Goal: Task Accomplishment & Management: Use online tool/utility

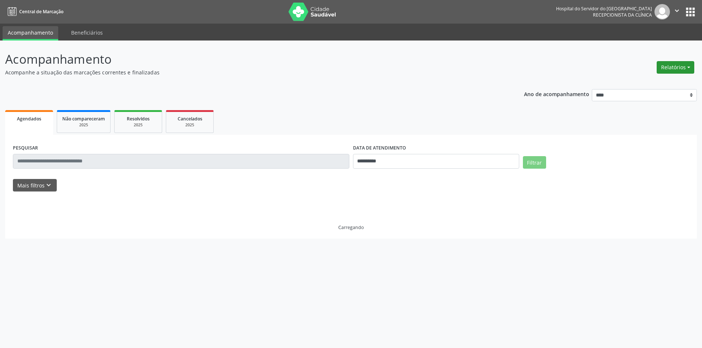
click at [677, 69] on button "Relatórios" at bounding box center [676, 67] width 38 height 13
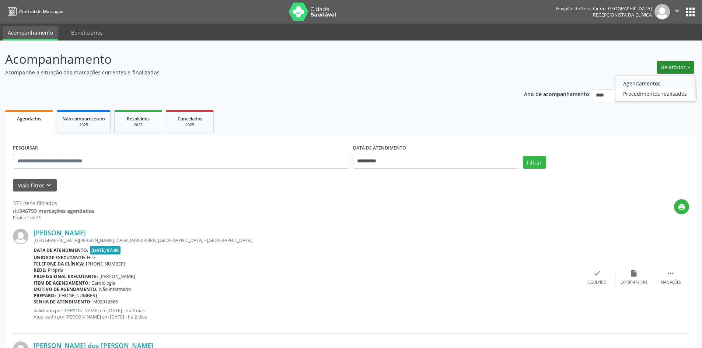
click at [649, 84] on link "Agendamentos" at bounding box center [655, 83] width 79 height 10
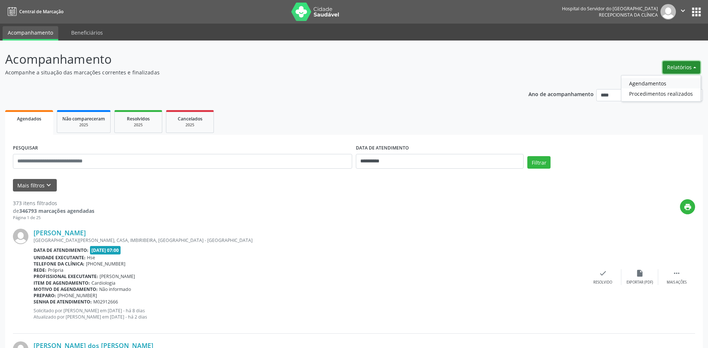
select select "*"
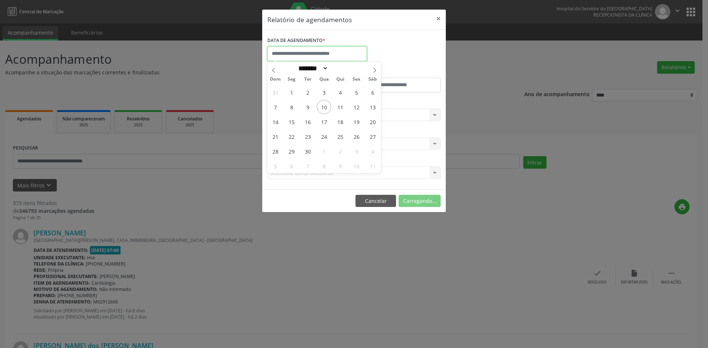
click at [344, 55] on input "text" at bounding box center [317, 53] width 100 height 15
click at [295, 90] on span "1" at bounding box center [291, 92] width 14 height 14
type input "**********"
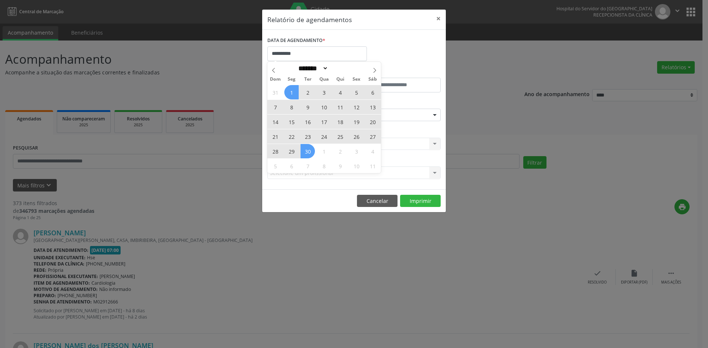
drag, startPoint x: 297, startPoint y: 97, endPoint x: 306, endPoint y: 149, distance: 53.2
click at [306, 149] on div "31 1 2 3 4 5 6 7 8 9 10 11 12 13 14 15 16 17 18 19 20 21 22 23 24 25 26 27 28 2…" at bounding box center [324, 129] width 114 height 88
click at [307, 149] on span "30" at bounding box center [307, 151] width 14 height 14
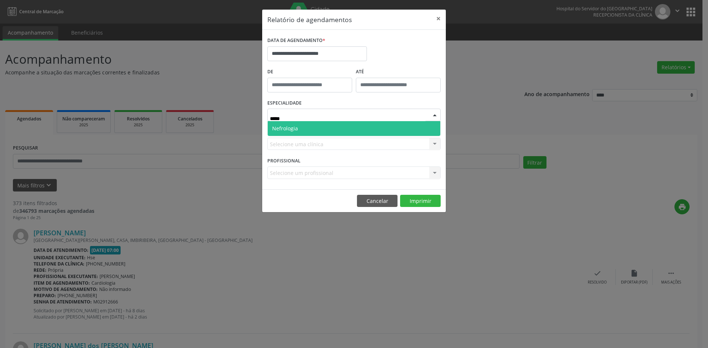
click at [324, 129] on span "Nefrologia" at bounding box center [354, 128] width 173 height 15
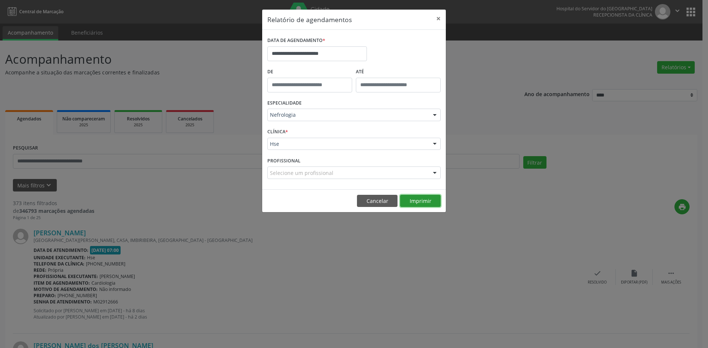
click at [419, 200] on button "Imprimir" at bounding box center [420, 201] width 41 height 13
type input "***"
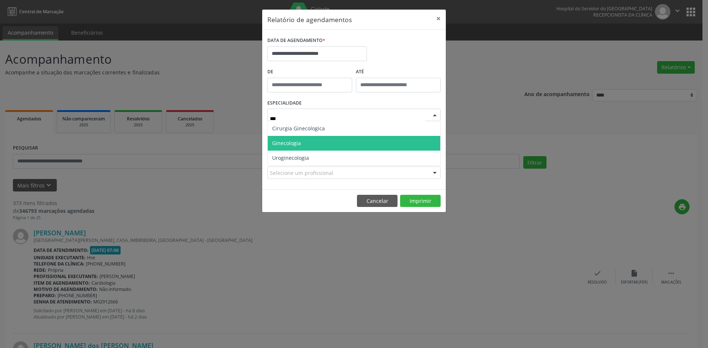
click at [326, 143] on span "Ginecologia" at bounding box center [354, 143] width 173 height 15
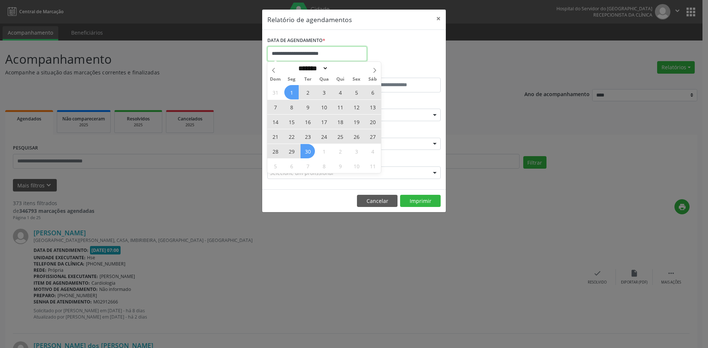
click at [344, 52] on input "**********" at bounding box center [317, 53] width 100 height 15
click at [377, 70] on icon at bounding box center [374, 70] width 5 height 5
select select "*"
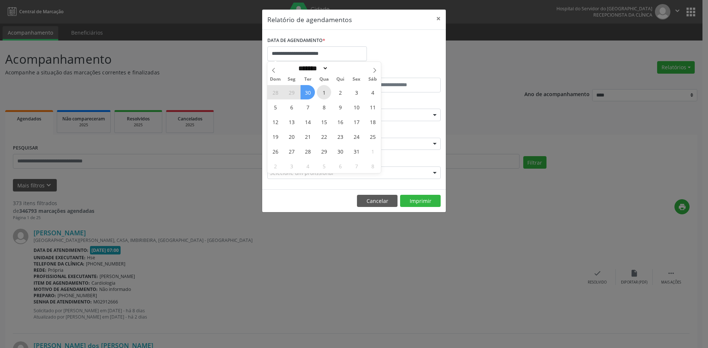
click at [321, 95] on span "1" at bounding box center [324, 92] width 14 height 14
type input "**********"
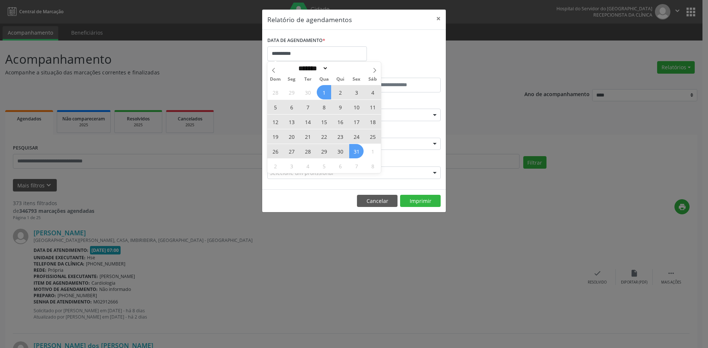
drag, startPoint x: 322, startPoint y: 94, endPoint x: 359, endPoint y: 152, distance: 68.6
click at [359, 152] on div "28 29 30 1 2 3 4 5 6 7 8 9 10 11 12 13 14 15 16 17 18 19 20 21 22 23 24 25 26 2…" at bounding box center [324, 129] width 114 height 88
click at [359, 152] on span "31" at bounding box center [356, 151] width 14 height 14
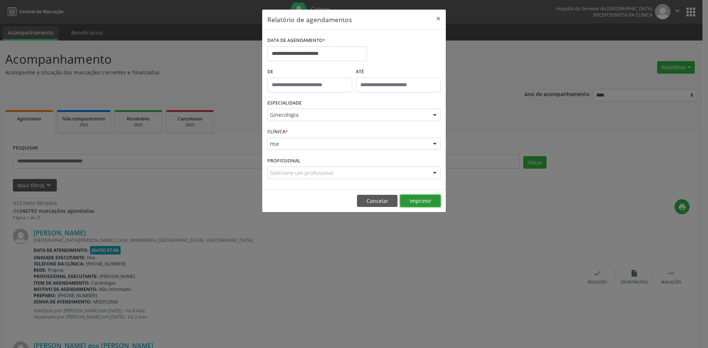
click at [418, 202] on button "Imprimir" at bounding box center [420, 201] width 41 height 13
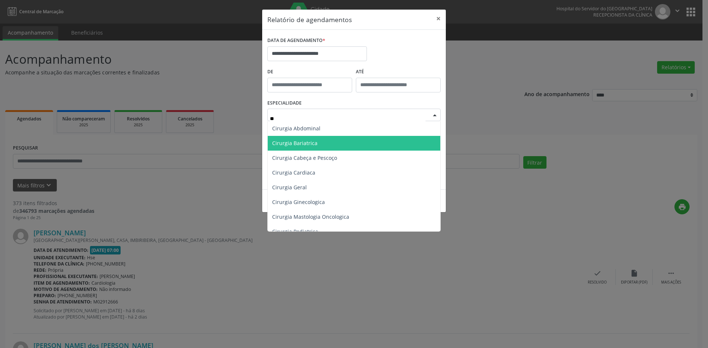
type input "***"
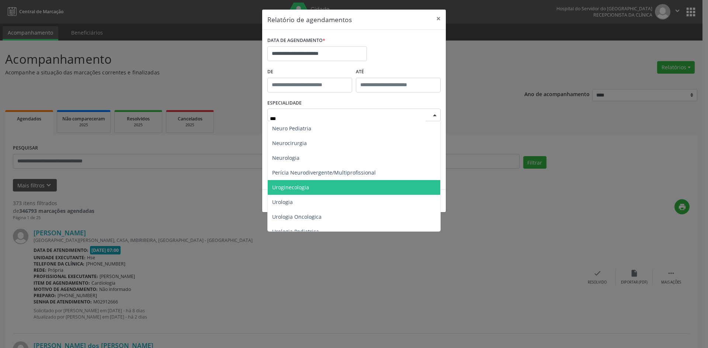
click at [327, 186] on span "Uroginecologia" at bounding box center [354, 187] width 173 height 15
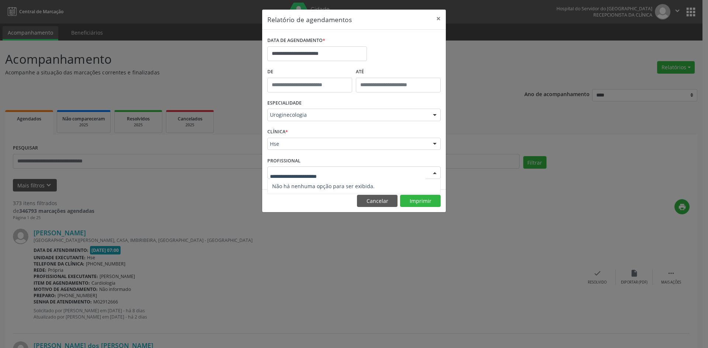
click at [435, 171] on div at bounding box center [434, 173] width 11 height 13
click at [419, 199] on button "Imprimir" at bounding box center [420, 201] width 41 height 13
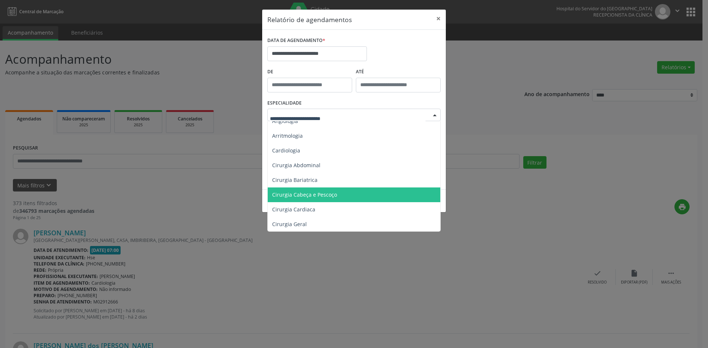
scroll to position [74, 0]
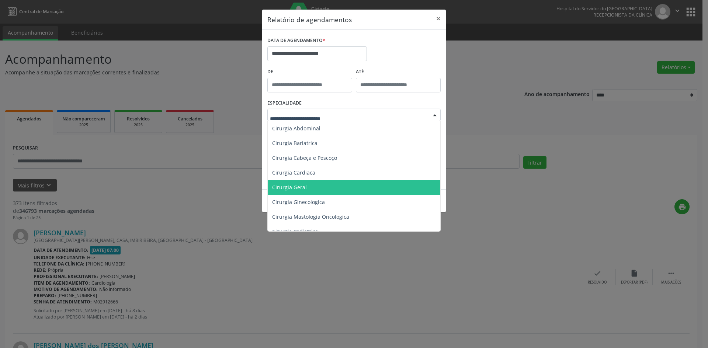
click at [315, 188] on span "Cirurgia Geral" at bounding box center [355, 187] width 174 height 15
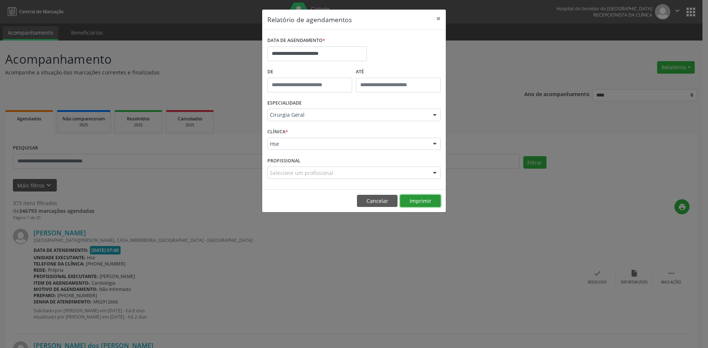
click at [419, 201] on button "Imprimir" at bounding box center [420, 201] width 41 height 13
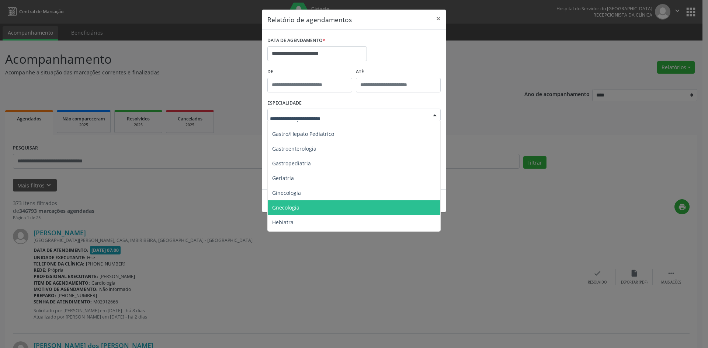
scroll to position [479, 0]
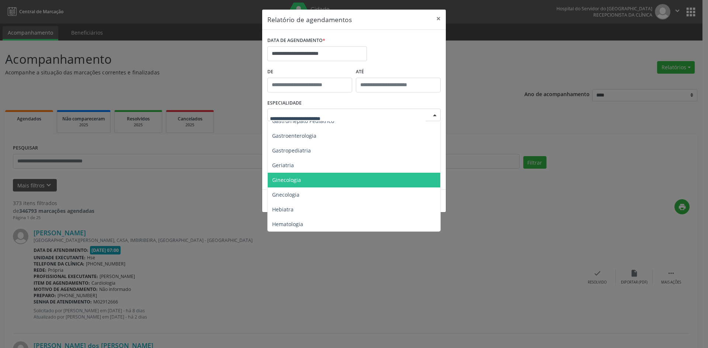
click at [345, 179] on span "Ginecologia" at bounding box center [355, 180] width 174 height 15
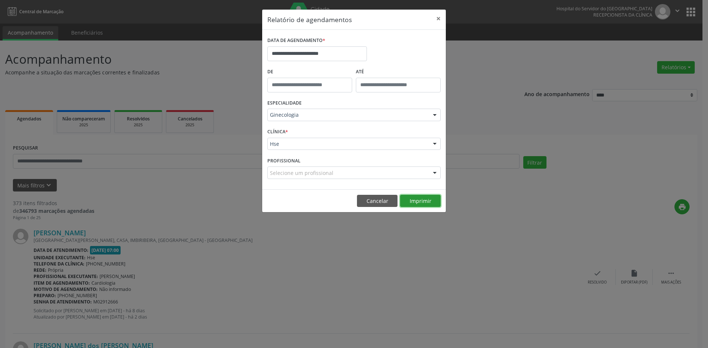
click at [417, 199] on button "Imprimir" at bounding box center [420, 201] width 41 height 13
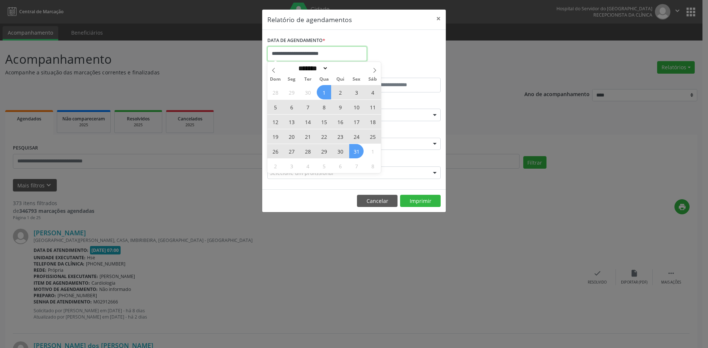
click at [337, 52] on input "**********" at bounding box center [317, 53] width 100 height 15
click at [273, 72] on icon at bounding box center [273, 70] width 5 height 5
select select "*"
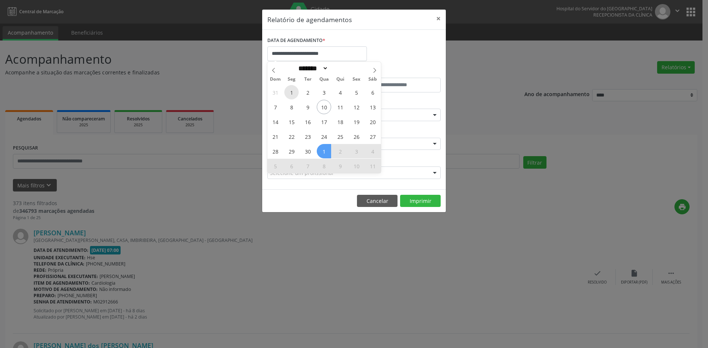
click at [292, 92] on span "1" at bounding box center [291, 92] width 14 height 14
type input "**********"
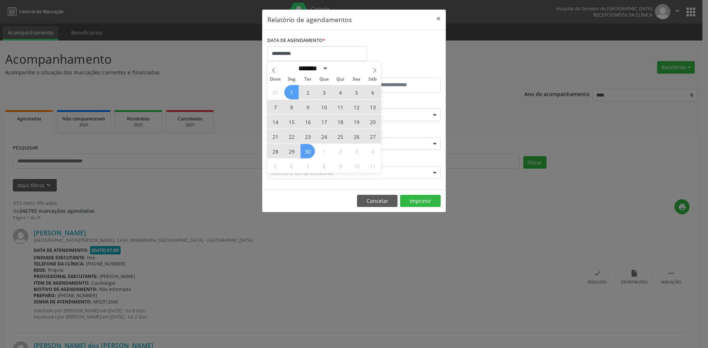
drag, startPoint x: 292, startPoint y: 92, endPoint x: 308, endPoint y: 146, distance: 56.2
click at [308, 146] on div "31 1 2 3 4 5 6 7 8 9 10 11 12 13 14 15 16 17 18 19 20 21 22 23 24 25 26 27 28 2…" at bounding box center [324, 129] width 114 height 88
click at [308, 146] on span "30" at bounding box center [307, 151] width 14 height 14
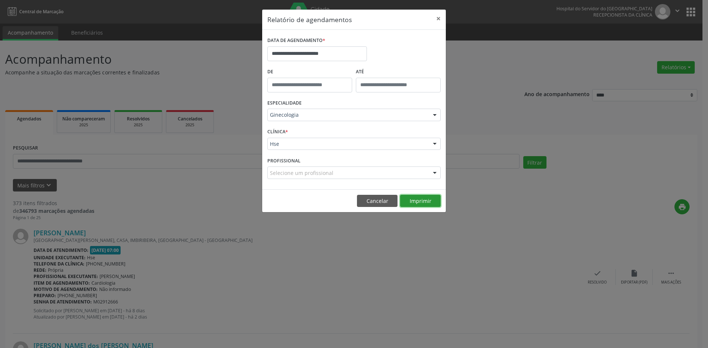
click at [417, 202] on button "Imprimir" at bounding box center [420, 201] width 41 height 13
click at [341, 55] on input "**********" at bounding box center [317, 53] width 100 height 15
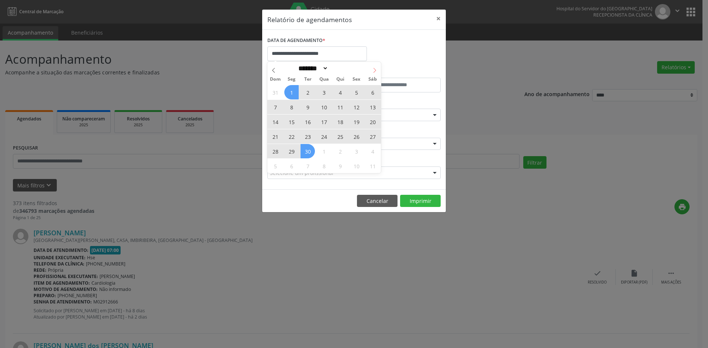
click at [378, 70] on span at bounding box center [374, 68] width 13 height 13
select select "*"
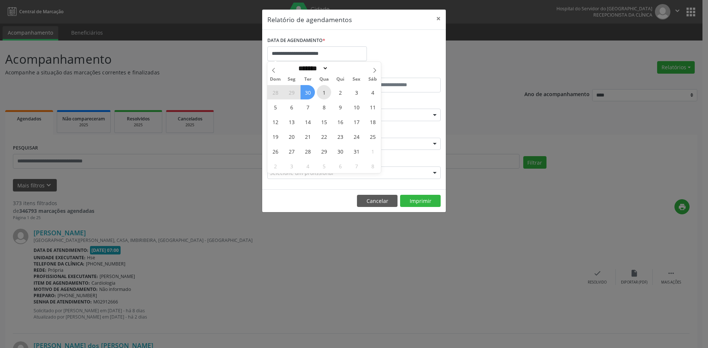
click at [323, 88] on span "1" at bounding box center [324, 92] width 14 height 14
type input "**********"
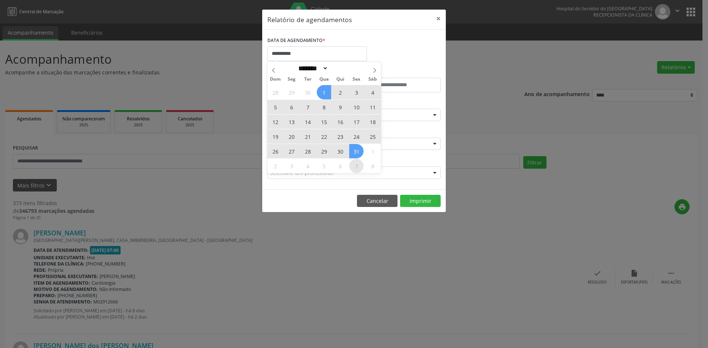
drag, startPoint x: 323, startPoint y: 90, endPoint x: 358, endPoint y: 161, distance: 79.3
click at [358, 161] on div "28 29 30 1 2 3 4 5 6 7 8 9 10 11 12 13 14 15 16 17 18 19 20 21 22 23 24 25 26 2…" at bounding box center [324, 129] width 114 height 88
click at [358, 153] on span "31" at bounding box center [356, 151] width 14 height 14
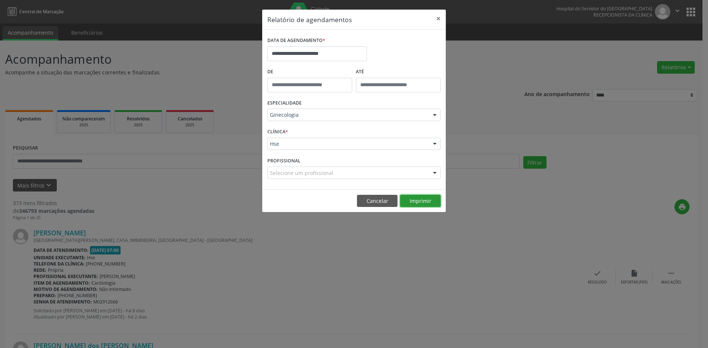
click at [434, 203] on button "Imprimir" at bounding box center [420, 201] width 41 height 13
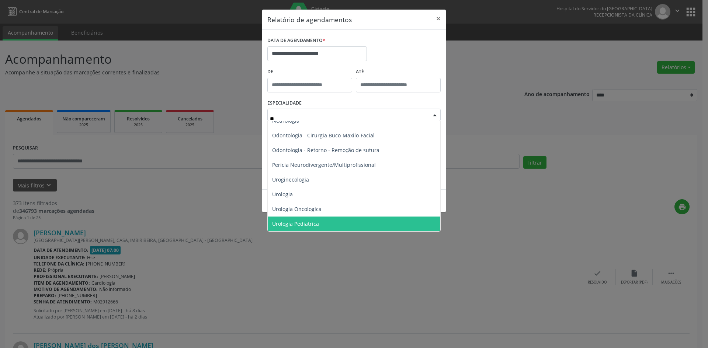
type input "***"
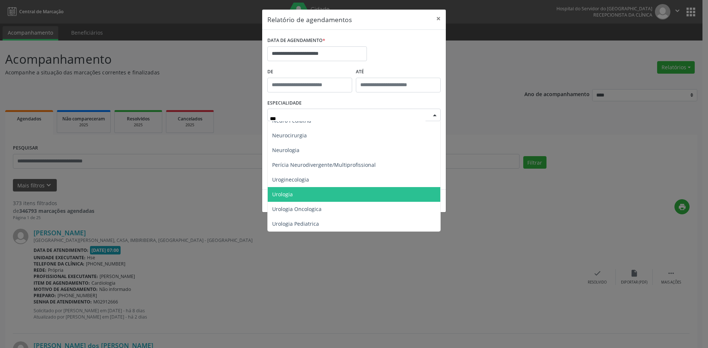
click at [311, 195] on span "Urologia" at bounding box center [354, 194] width 173 height 15
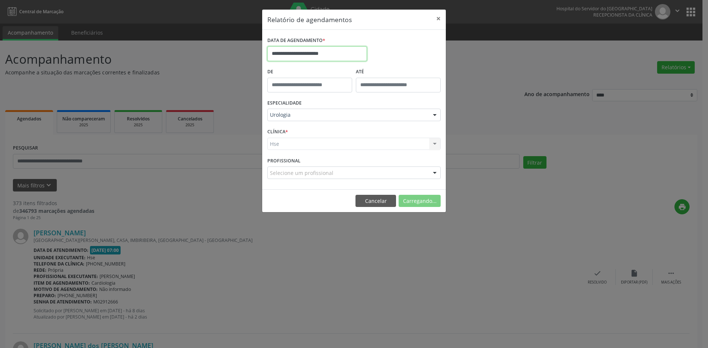
click at [333, 52] on input "**********" at bounding box center [317, 53] width 100 height 15
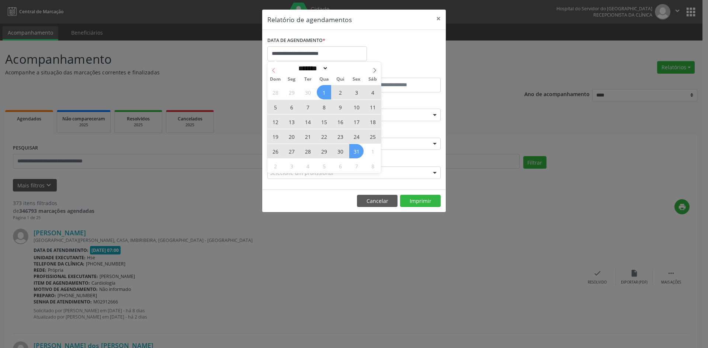
click at [272, 72] on icon at bounding box center [273, 70] width 5 height 5
select select "*"
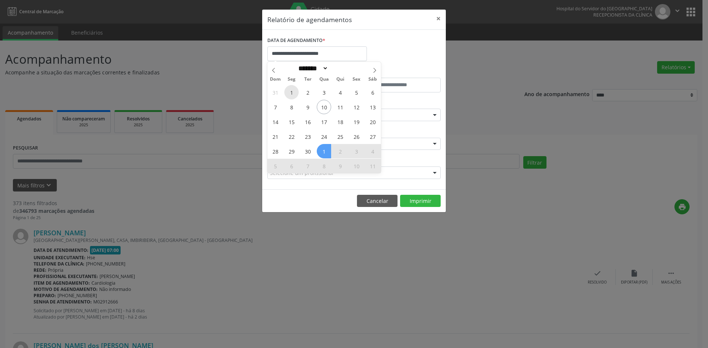
click at [292, 93] on span "1" at bounding box center [291, 92] width 14 height 14
type input "**********"
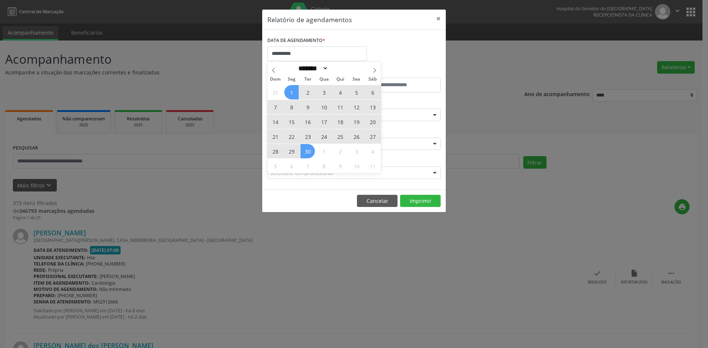
drag, startPoint x: 292, startPoint y: 93, endPoint x: 307, endPoint y: 150, distance: 58.7
click at [307, 150] on div "31 1 2 3 4 5 6 7 8 9 10 11 12 13 14 15 16 17 18 19 20 21 22 23 24 25 26 27 28 2…" at bounding box center [324, 129] width 114 height 88
click at [307, 150] on span "30" at bounding box center [307, 151] width 14 height 14
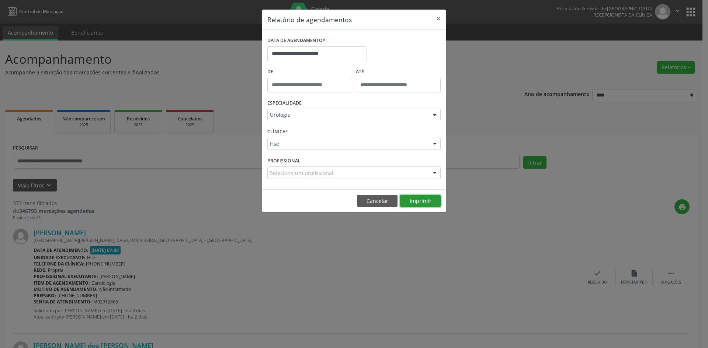
click at [417, 202] on button "Imprimir" at bounding box center [420, 201] width 41 height 13
